Goal: Download file/media

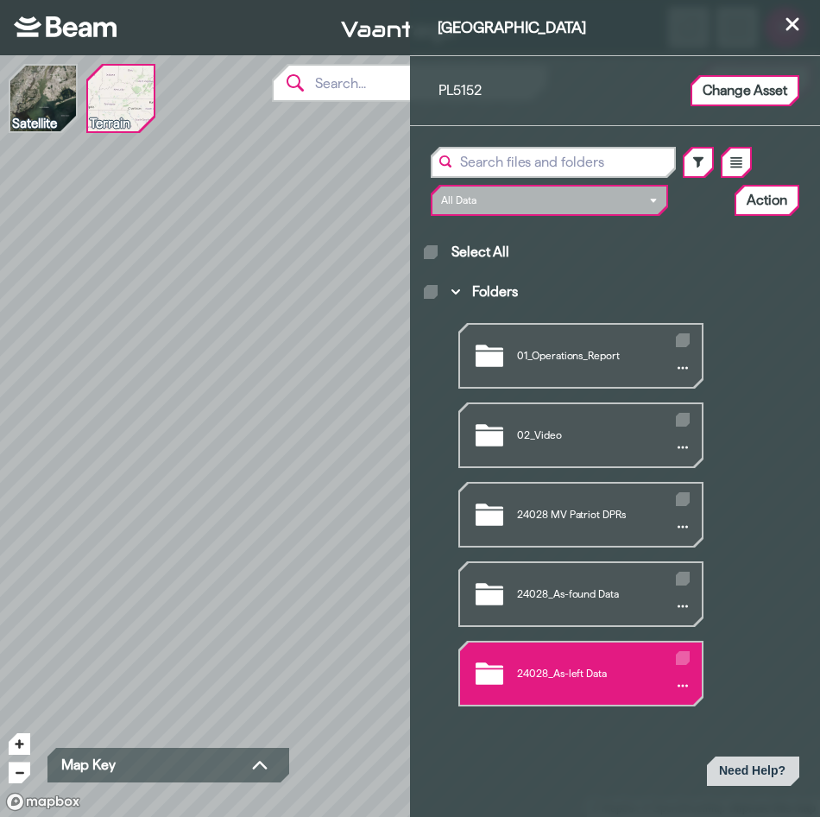
click at [606, 664] on div "24028_As-left Data" at bounding box center [581, 673] width 242 height 62
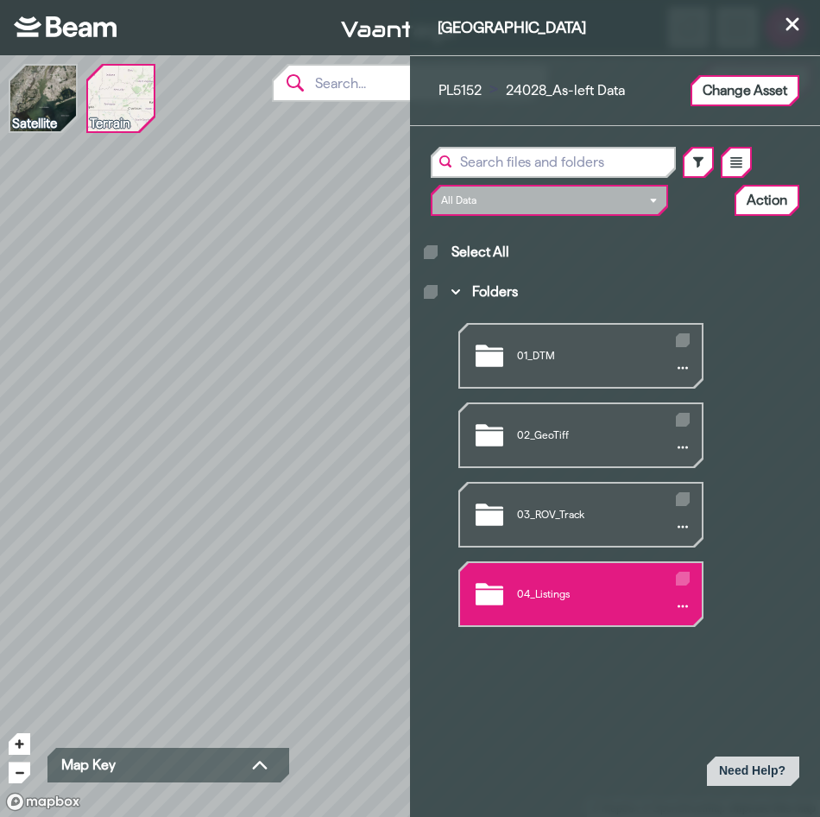
click at [581, 583] on div "04_Listings" at bounding box center [581, 594] width 242 height 62
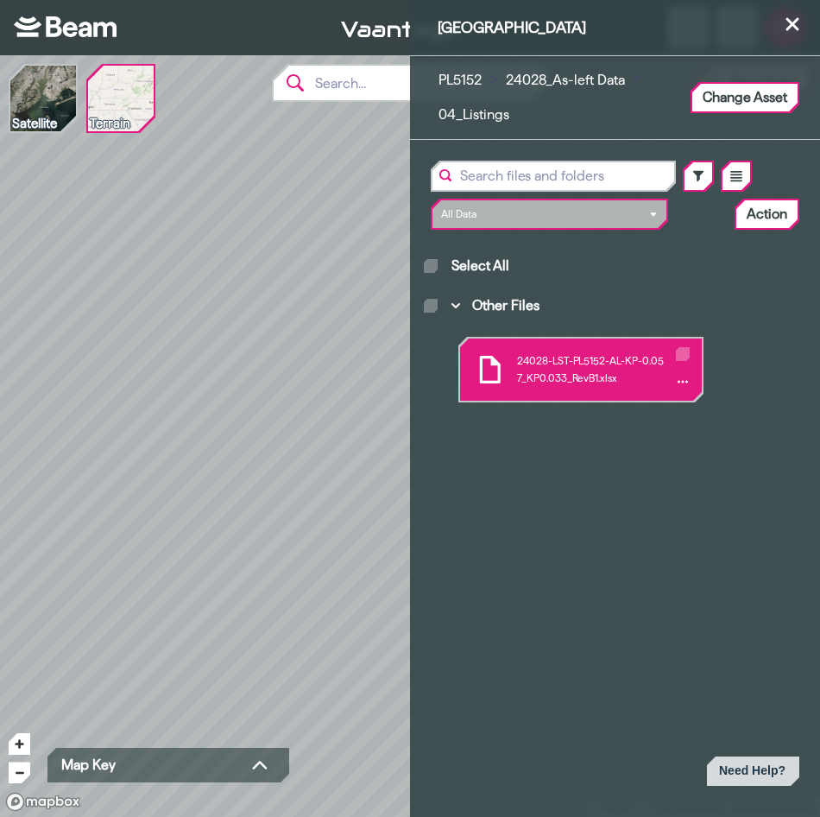
click at [610, 384] on div "24028-LST-PL5152-AL-KP-0.057_KP0.033_RevB1.xlsx" at bounding box center [581, 369] width 242 height 62
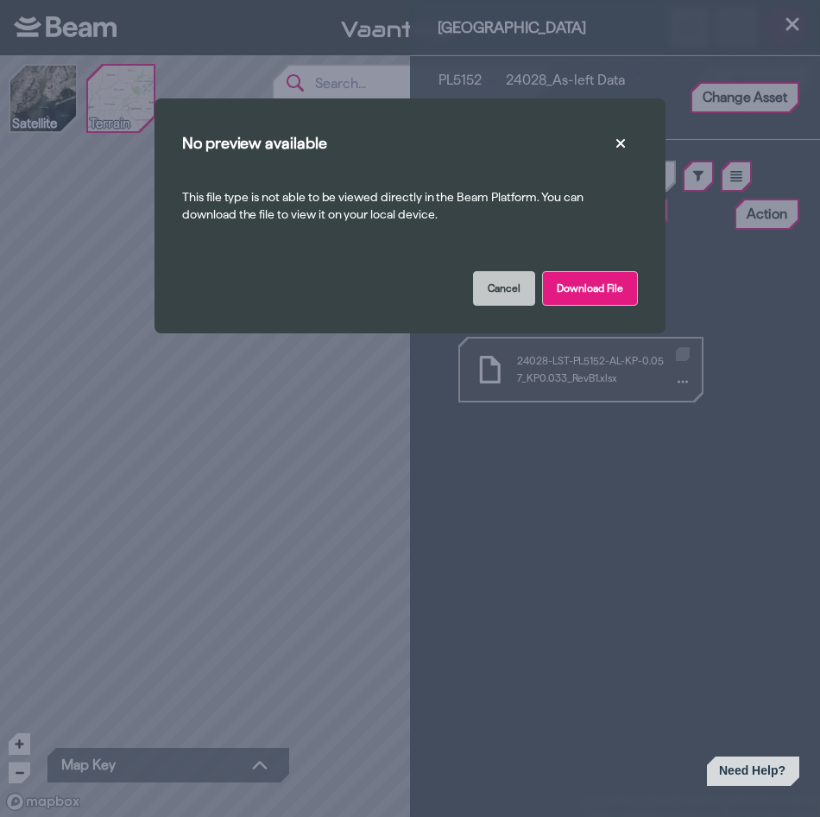
click at [571, 288] on button "Download File" at bounding box center [590, 288] width 96 height 35
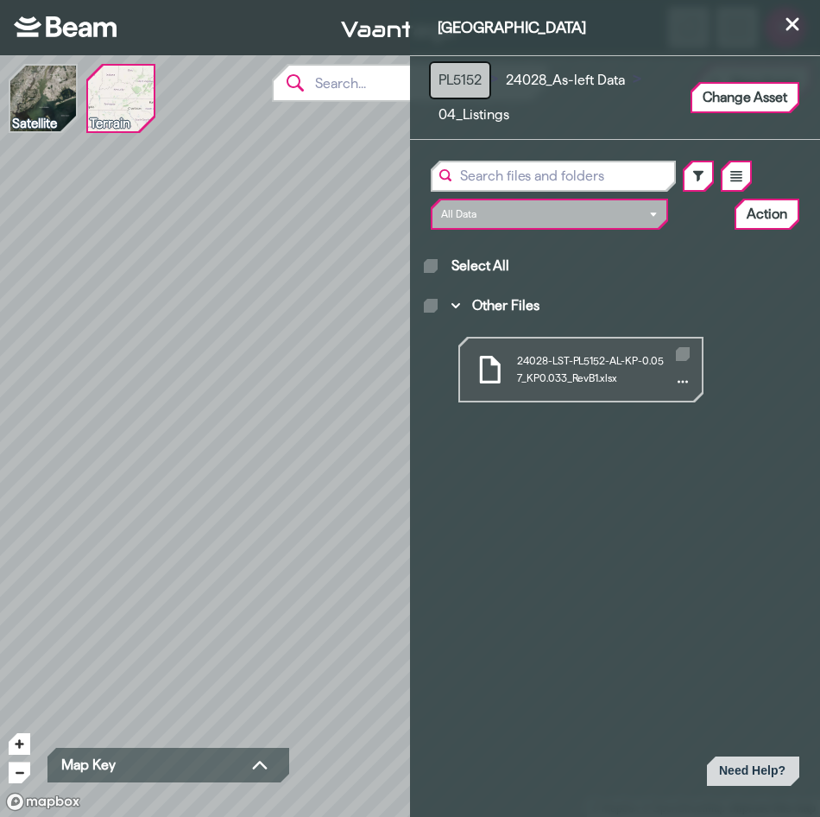
click at [449, 74] on button "PL5152" at bounding box center [460, 80] width 59 height 35
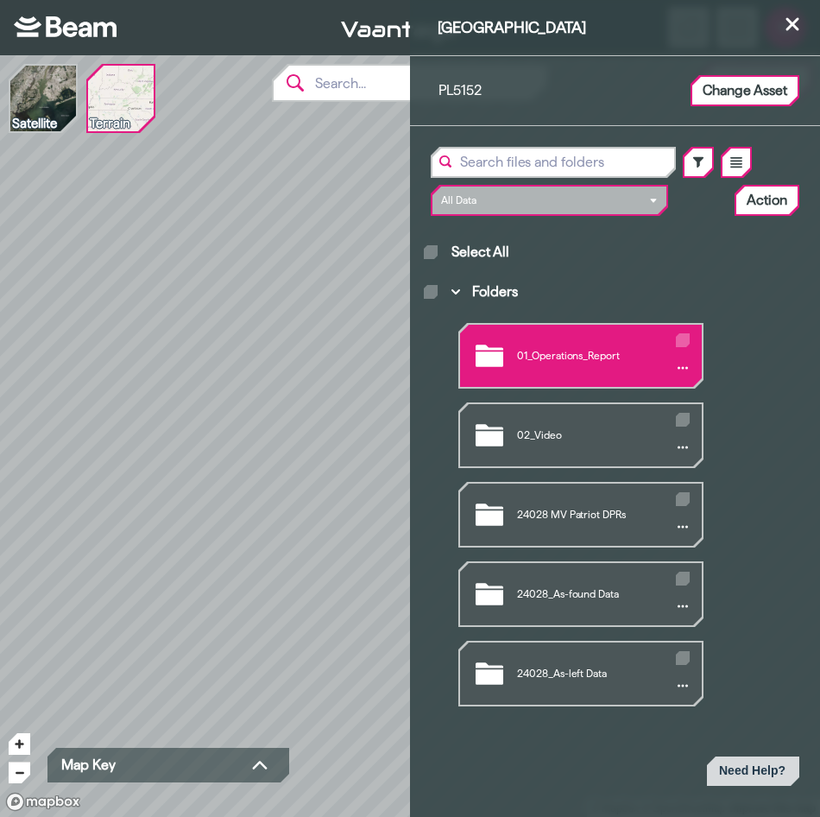
click at [680, 344] on div "Folders" at bounding box center [683, 340] width 14 height 14
click at [680, 337] on input "Folders" at bounding box center [680, 336] width 1 height 1
checkbox input "true"
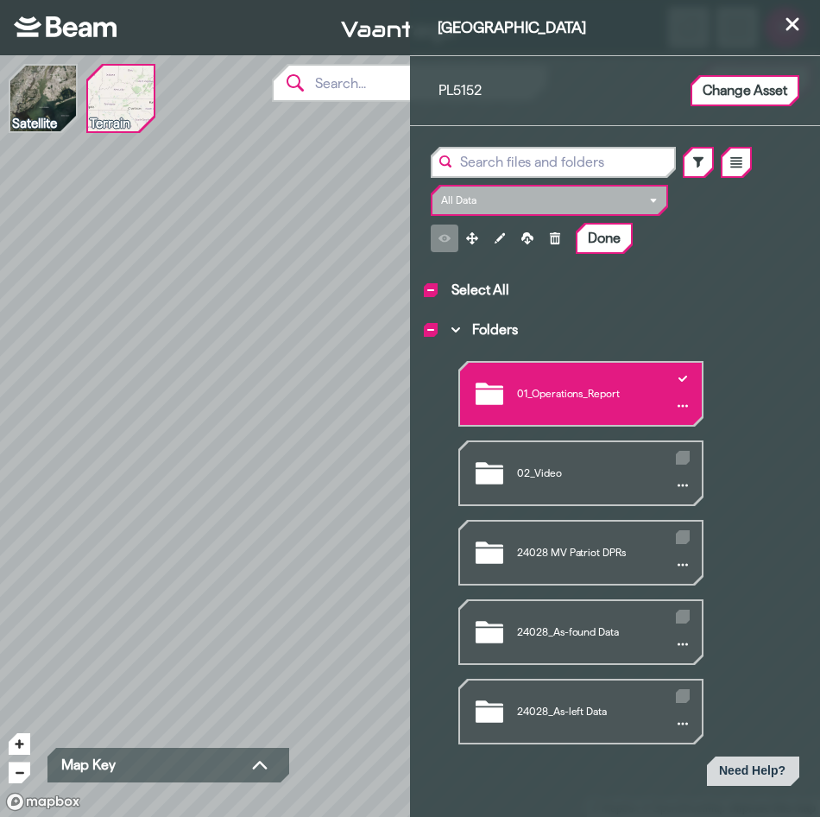
click at [696, 404] on div "01_Operations_Report" at bounding box center [581, 394] width 242 height 62
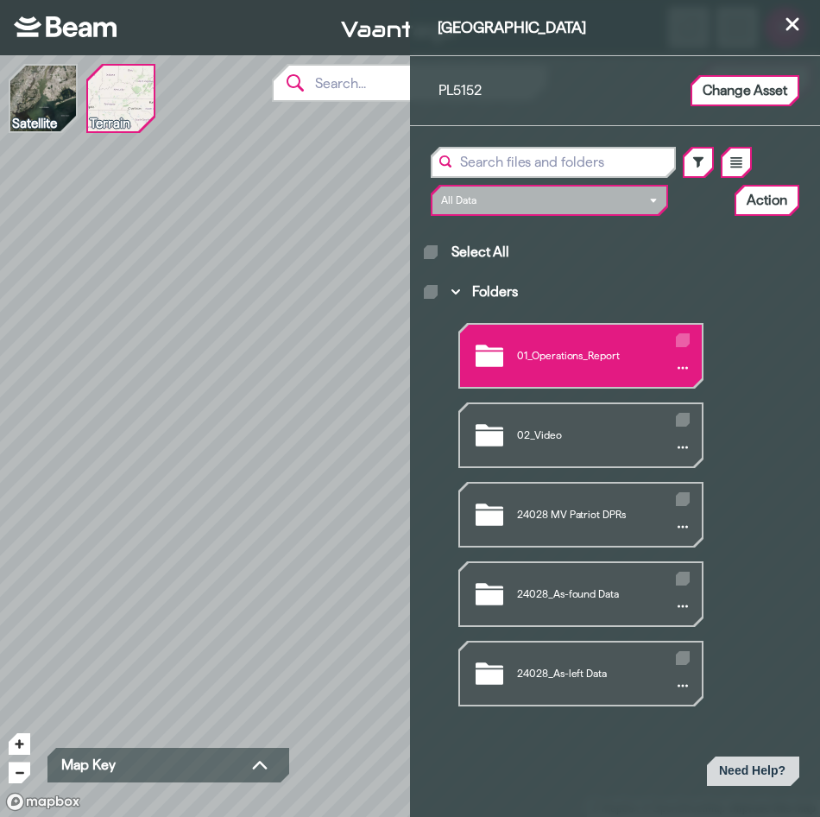
checkbox input "false"
click at [683, 341] on icon "Folders" at bounding box center [683, 340] width 9 height 6
click at [680, 337] on input "Folders" at bounding box center [680, 336] width 1 height 1
checkbox input "true"
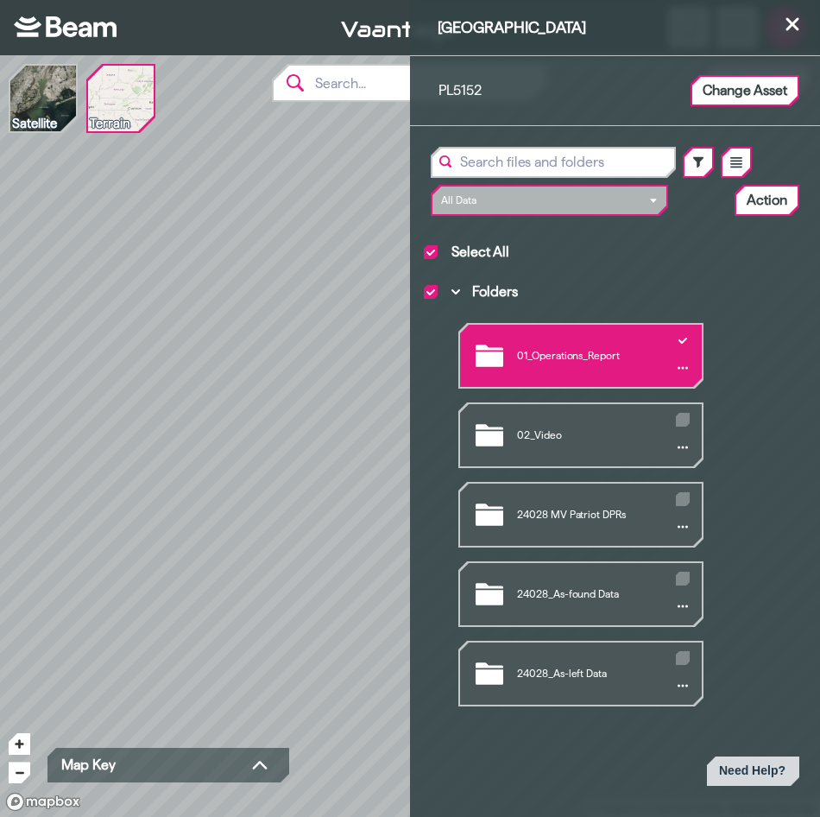
checkbox input "true"
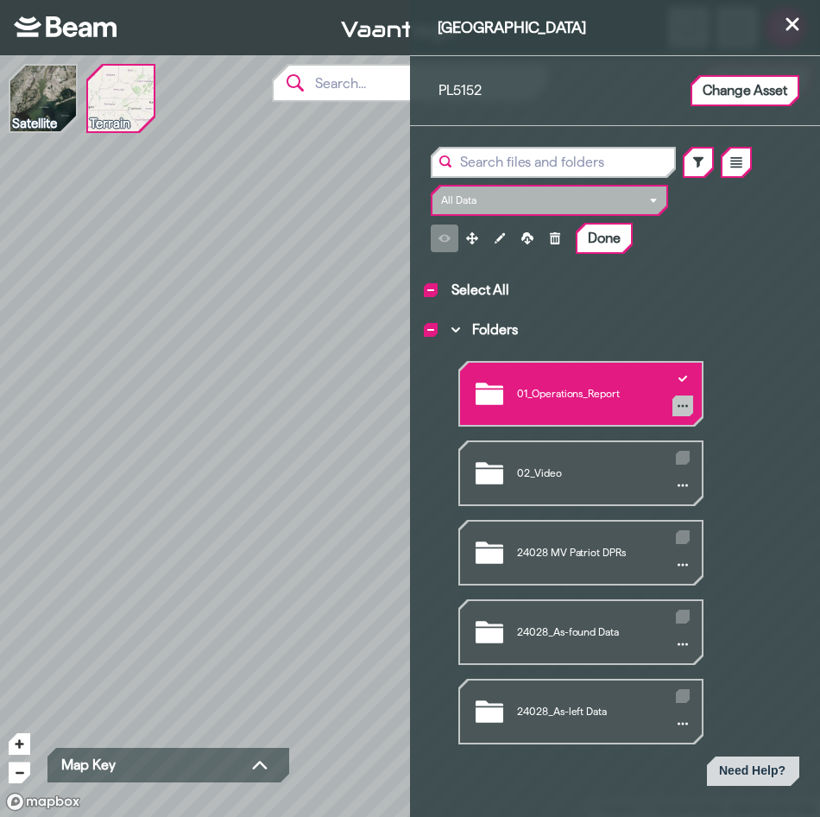
click at [673, 402] on button "Folders" at bounding box center [683, 405] width 21 height 21
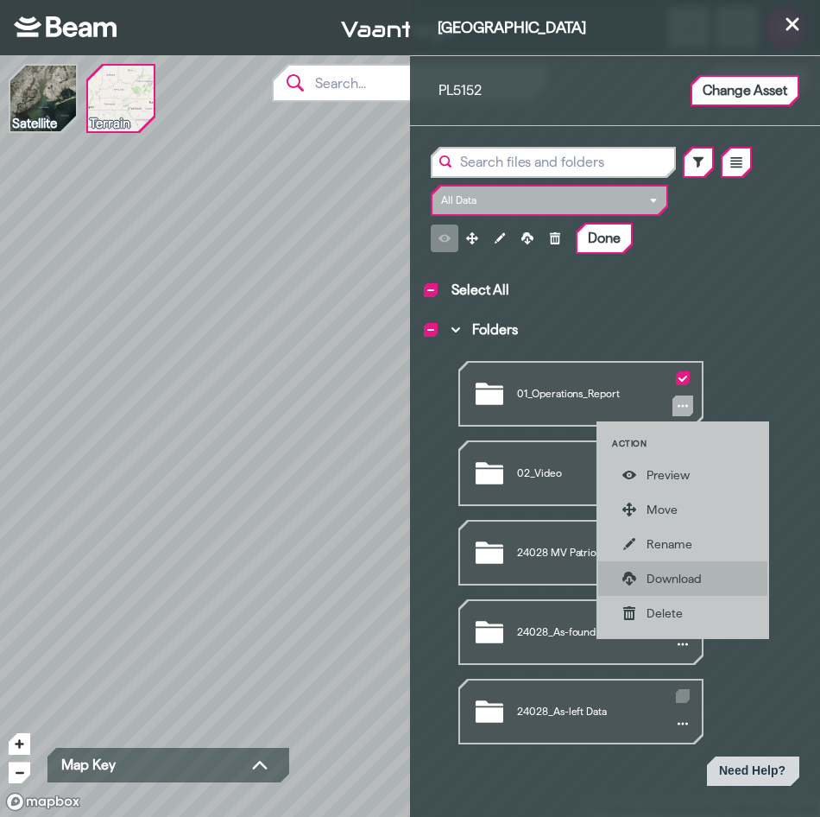
click at [656, 587] on div "Download" at bounding box center [682, 578] width 169 height 35
checkbox input "false"
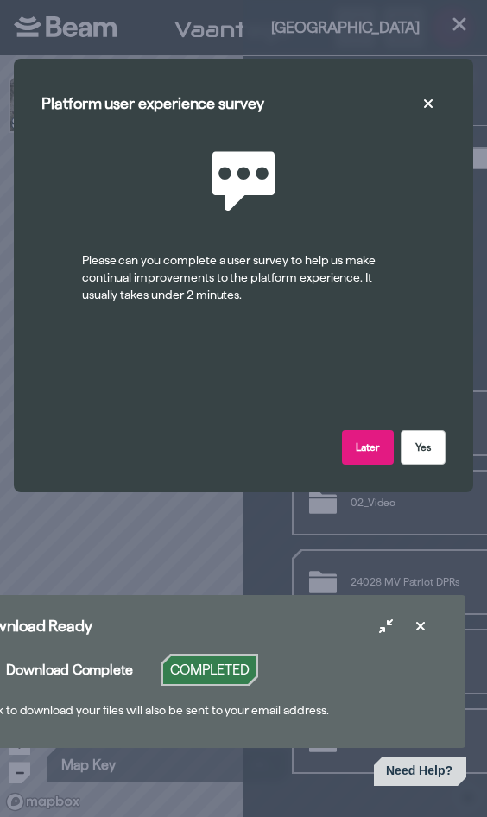
click at [370, 442] on button "Later" at bounding box center [368, 447] width 52 height 35
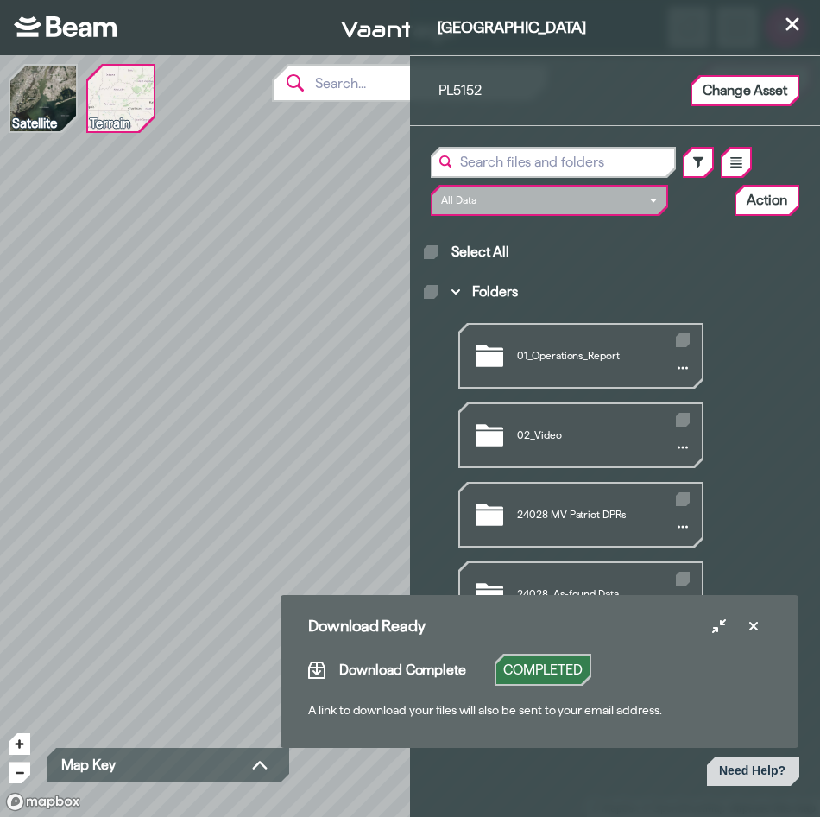
click at [752, 509] on section "01_Operations_Report 02_Video 24028 MV Patriot DPRs 24028_As-found Data 24028_A…" at bounding box center [615, 507] width 383 height 397
click at [747, 626] on icon at bounding box center [754, 626] width 14 height 14
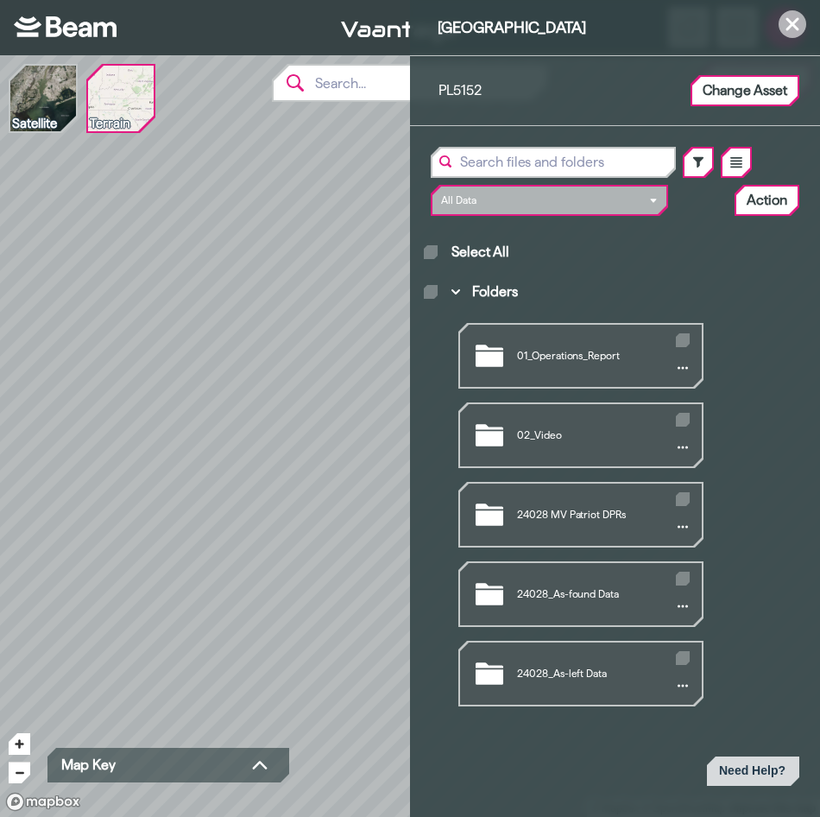
click at [796, 22] on icon at bounding box center [792, 23] width 13 height 13
